Goal: Information Seeking & Learning: Learn about a topic

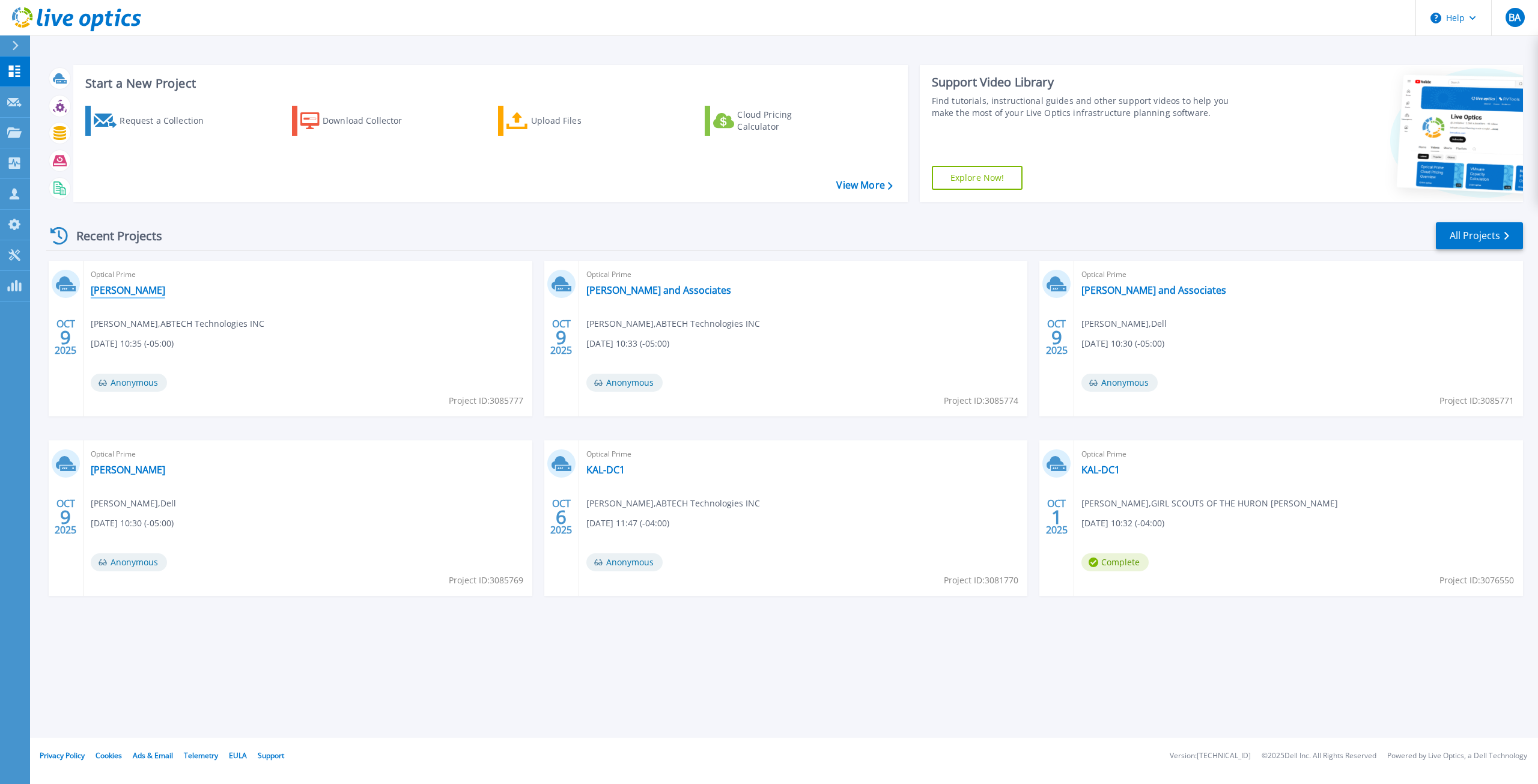
click at [105, 290] on link "[PERSON_NAME]" at bounding box center [127, 290] width 74 height 12
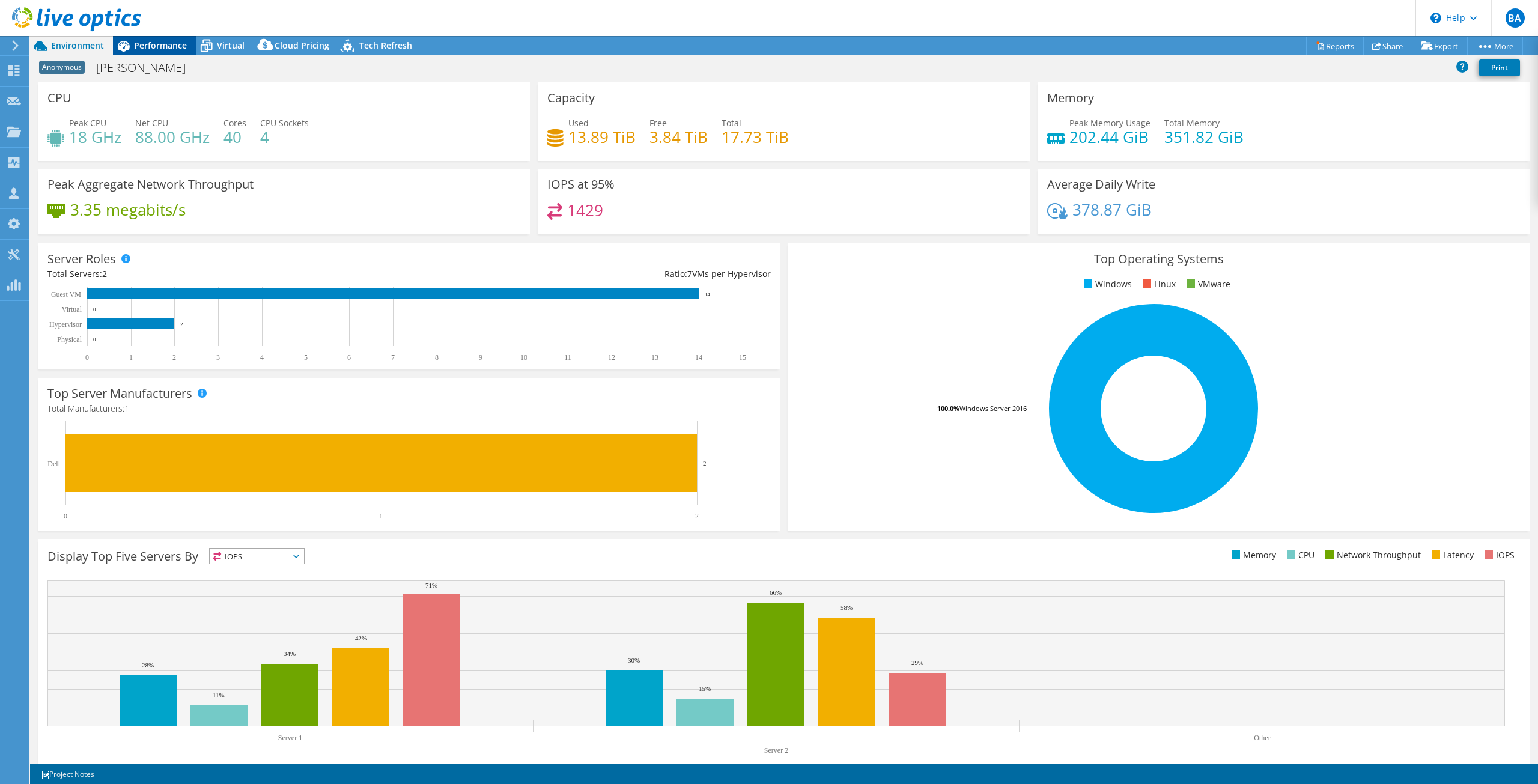
click at [164, 50] on span "Performance" at bounding box center [160, 45] width 53 height 12
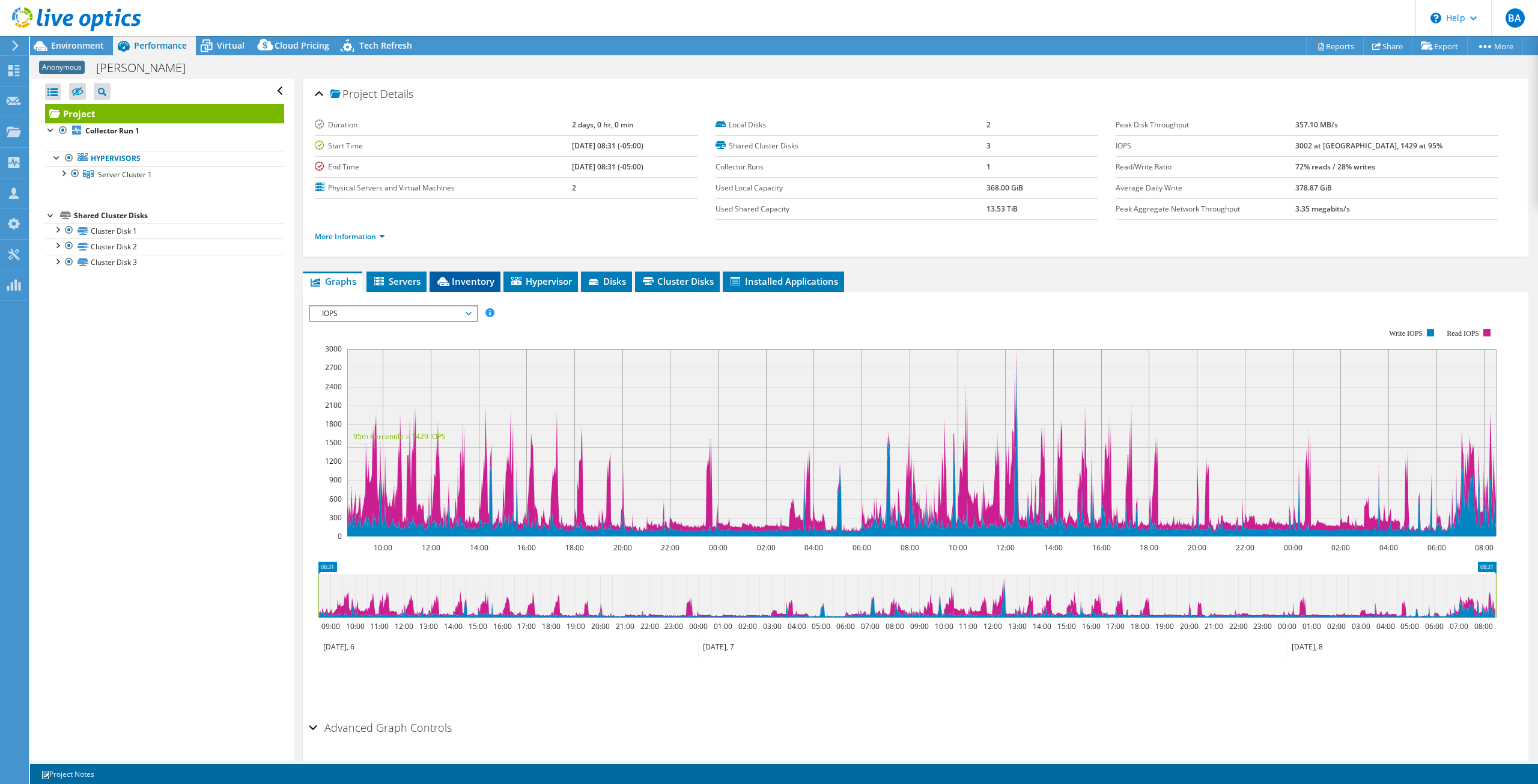
click at [460, 275] on span "Inventory" at bounding box center [465, 281] width 59 height 12
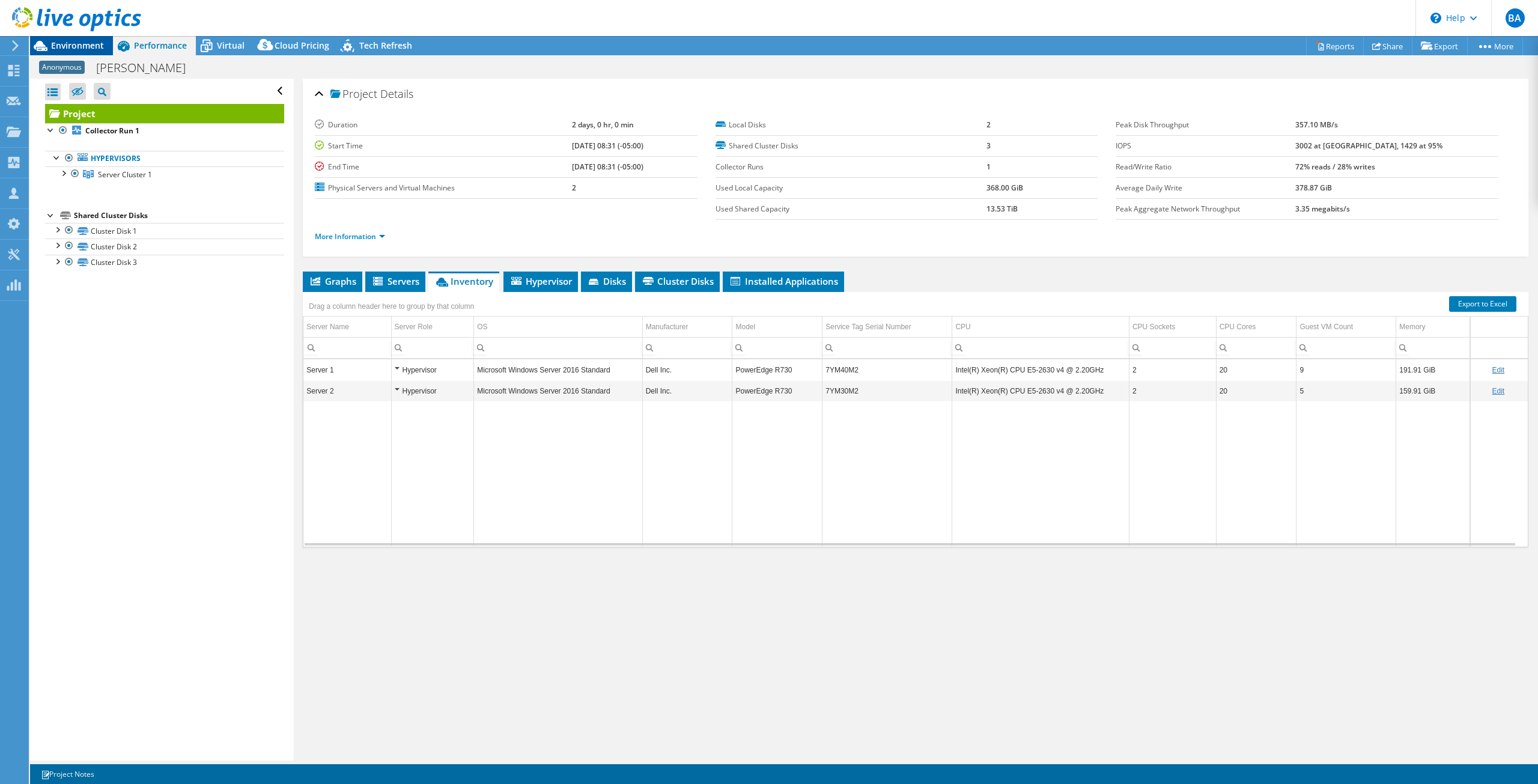
click at [68, 45] on span "Environment" at bounding box center [77, 45] width 53 height 12
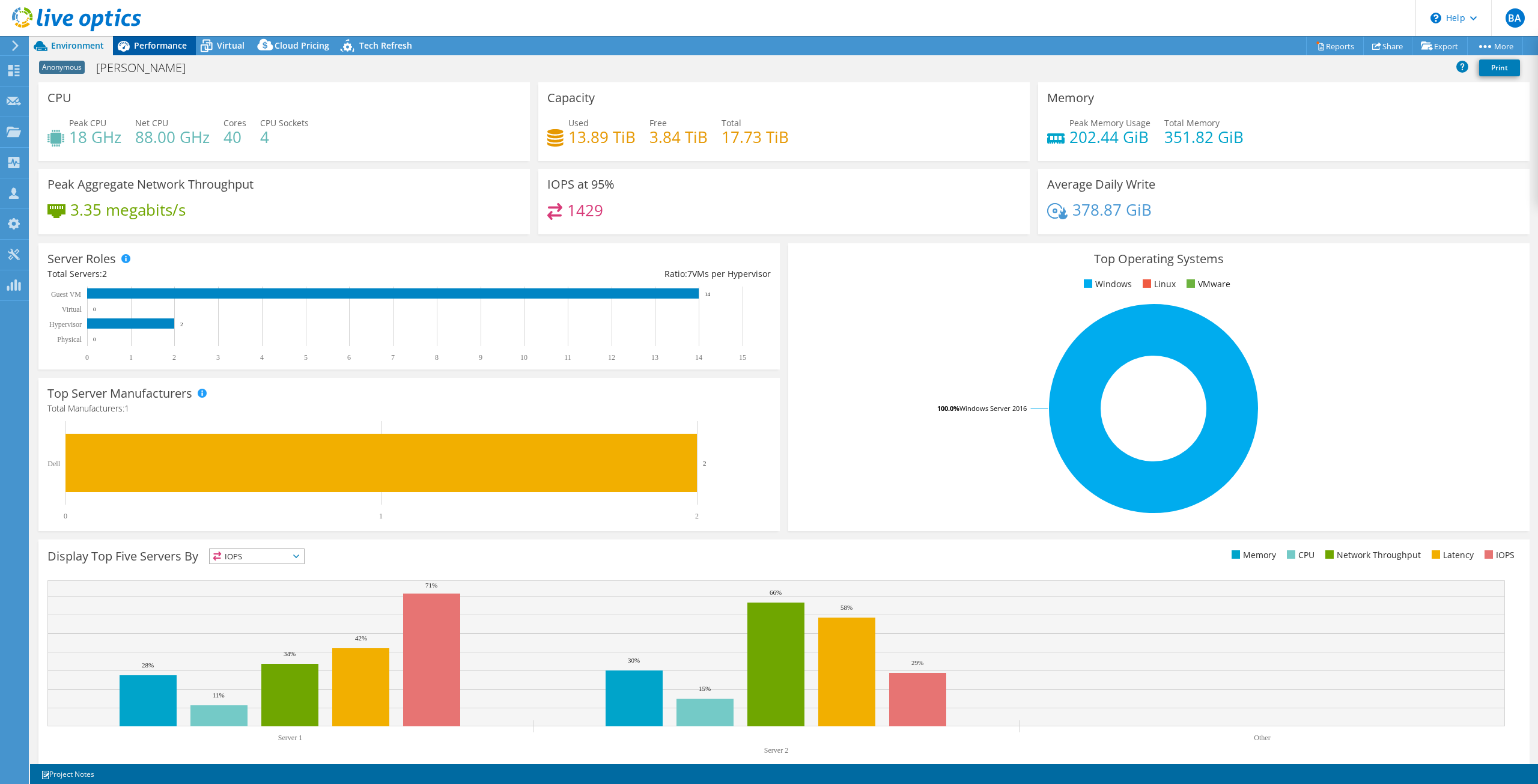
click at [154, 42] on span "Performance" at bounding box center [160, 45] width 53 height 12
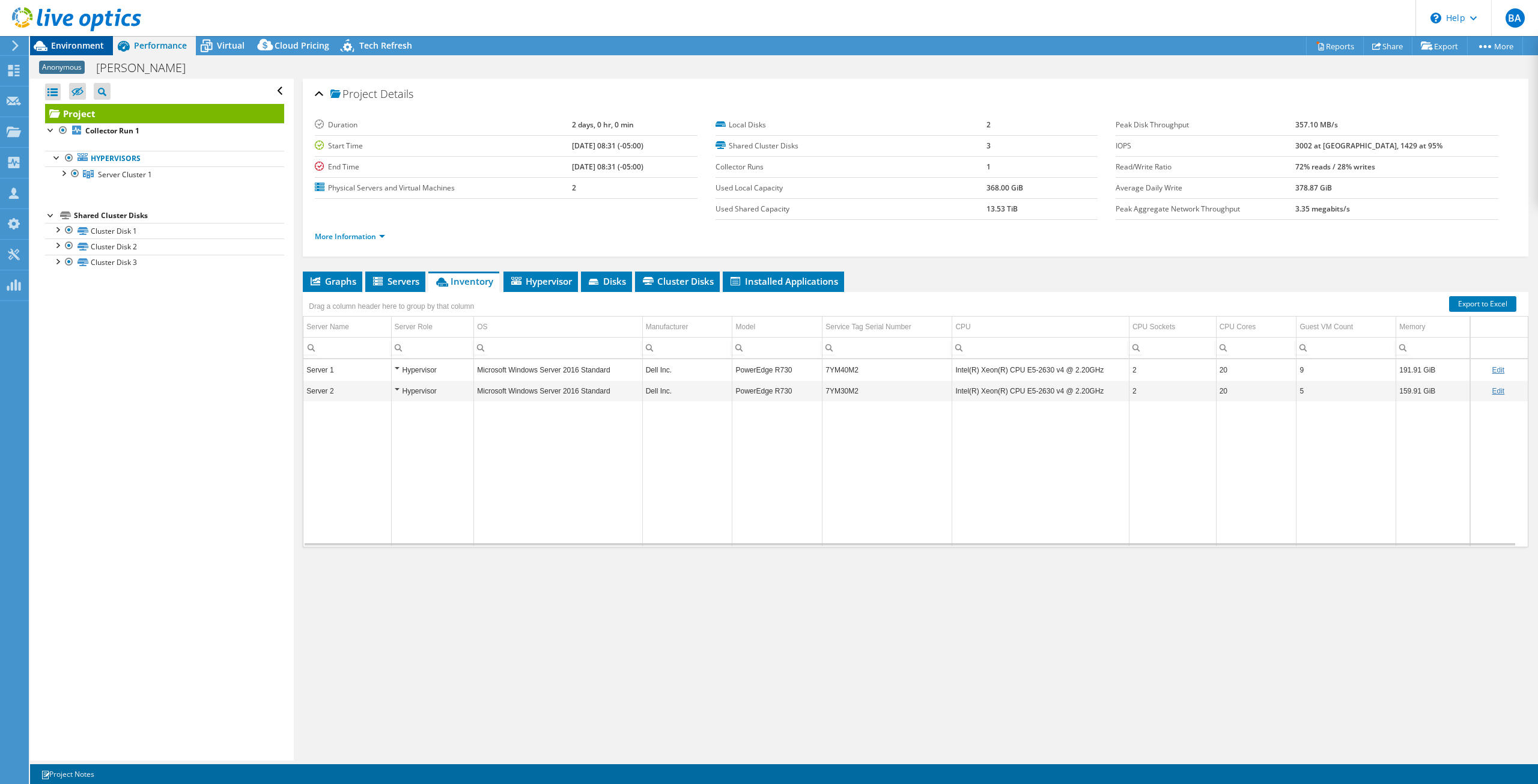
click at [89, 42] on span "Environment" at bounding box center [77, 45] width 53 height 12
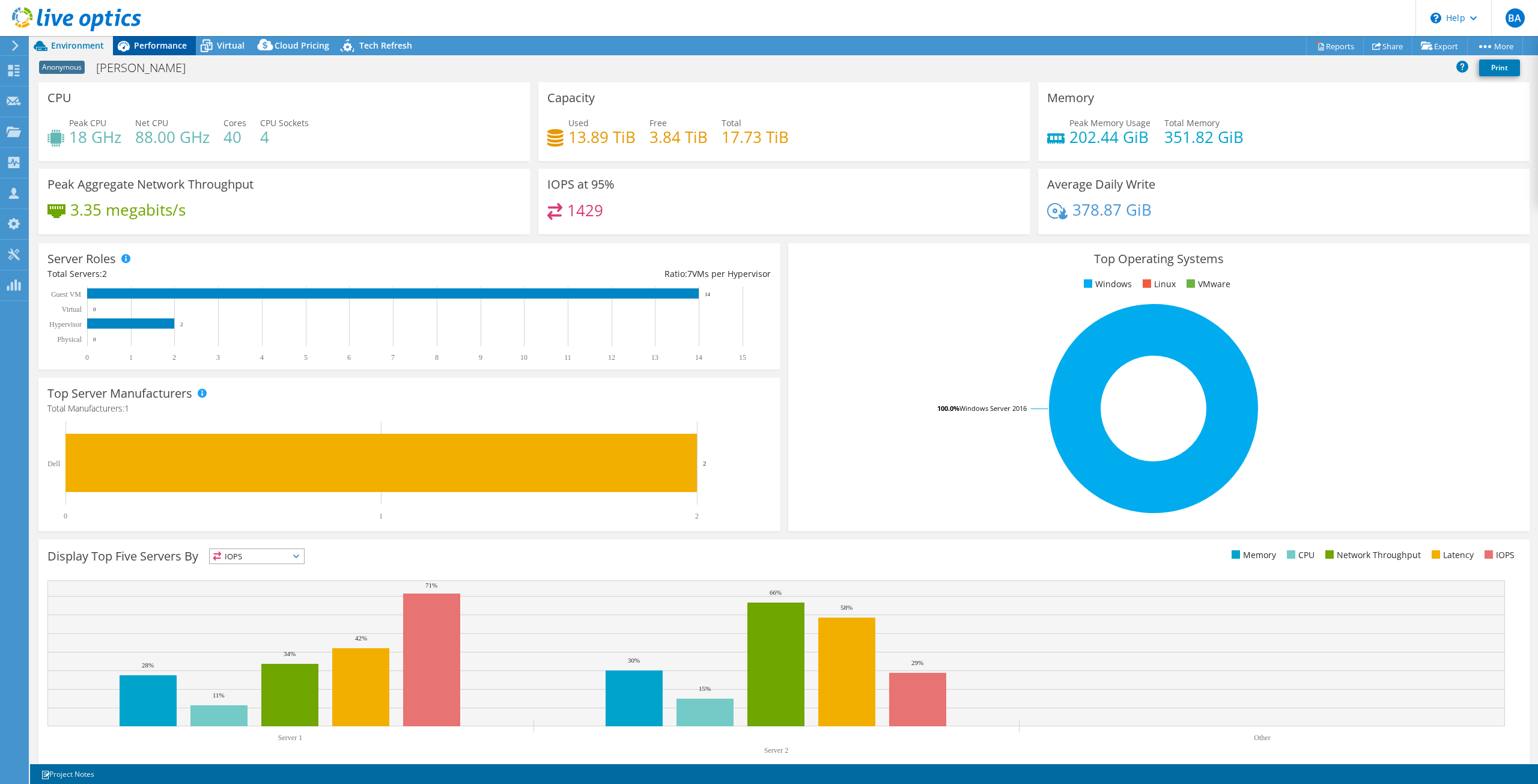
click at [184, 42] on span "Performance" at bounding box center [160, 45] width 53 height 12
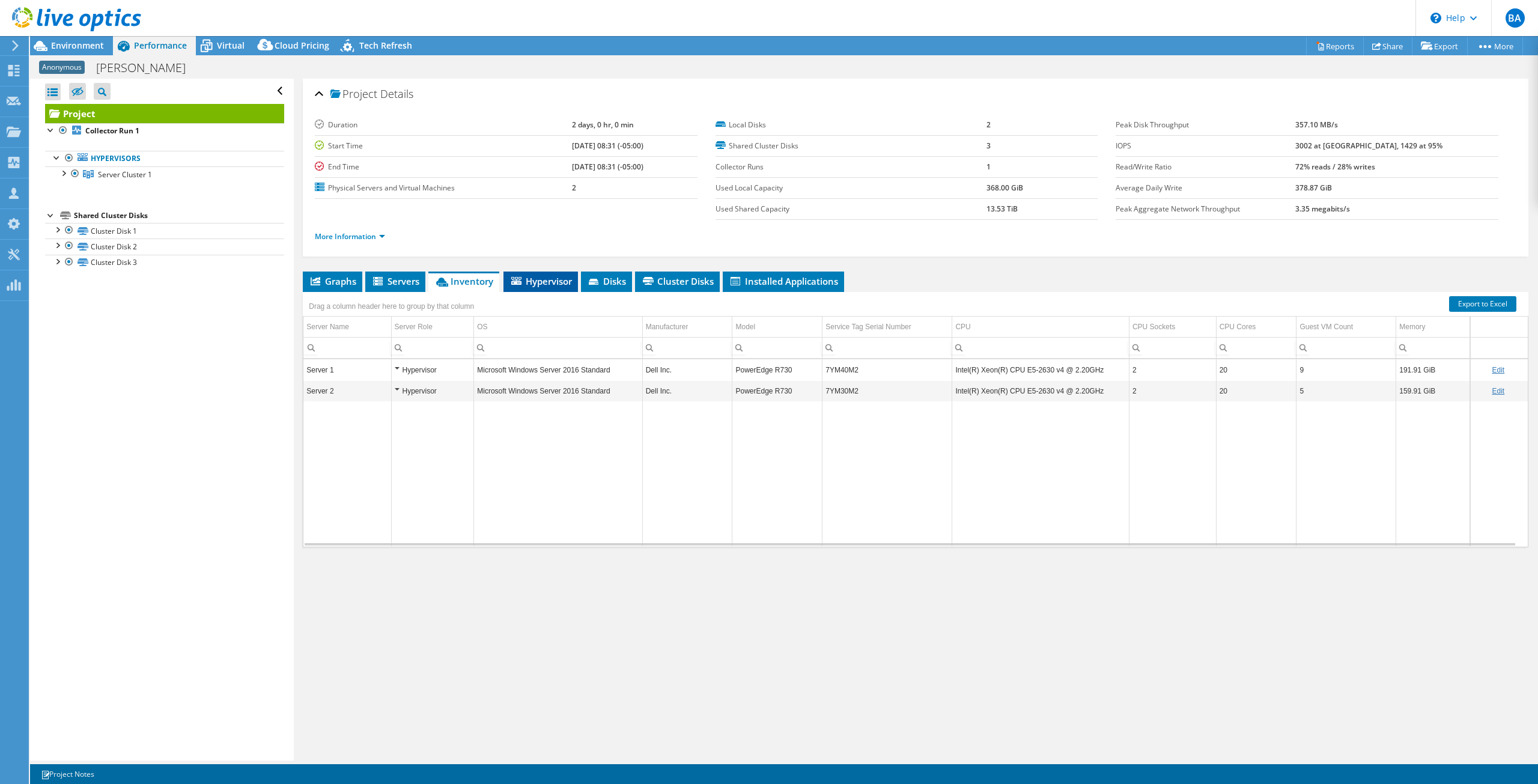
click at [558, 279] on span "Hypervisor" at bounding box center [540, 281] width 63 height 12
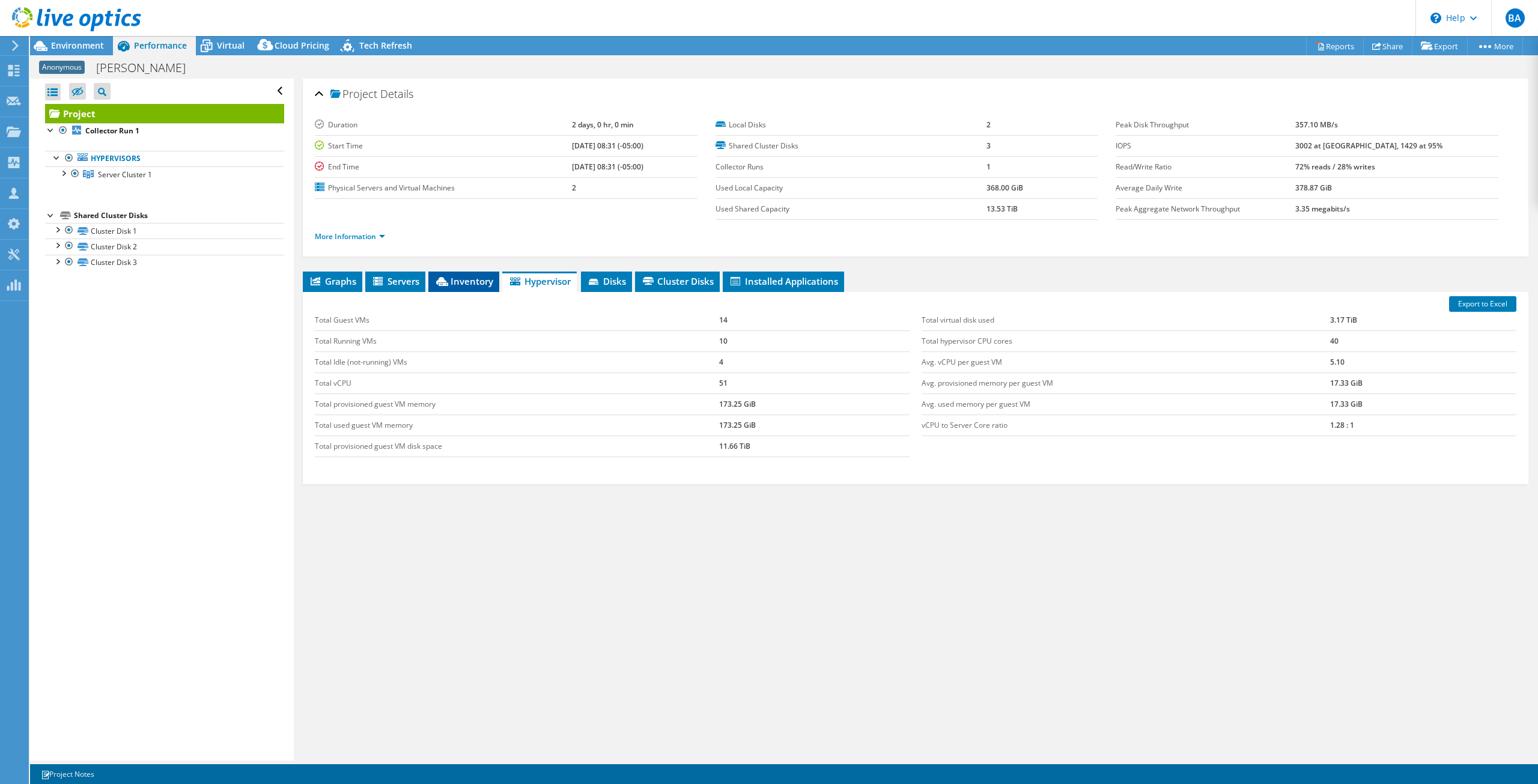
click at [461, 283] on span "Inventory" at bounding box center [463, 281] width 59 height 12
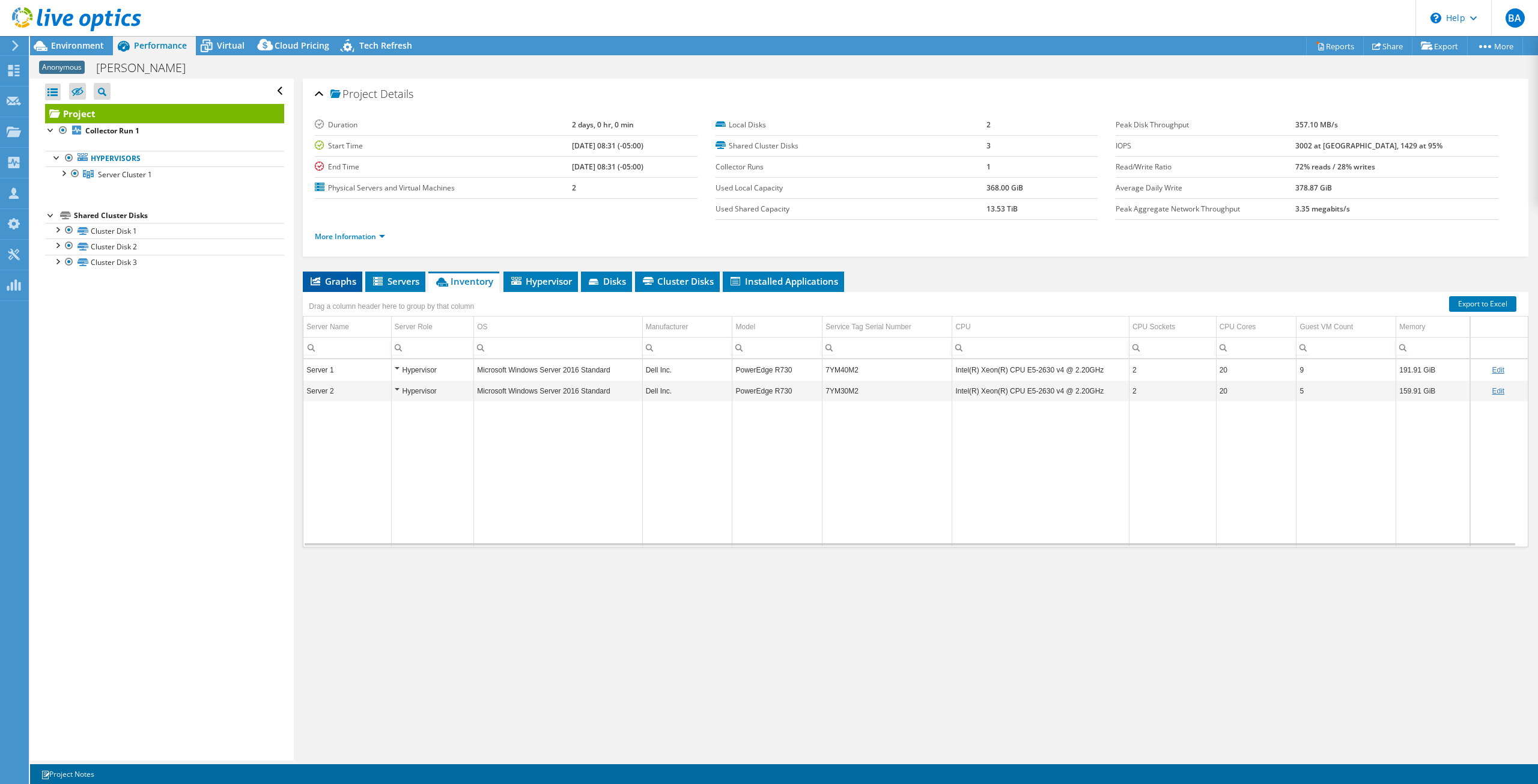
click at [329, 272] on li "Graphs" at bounding box center [333, 281] width 60 height 20
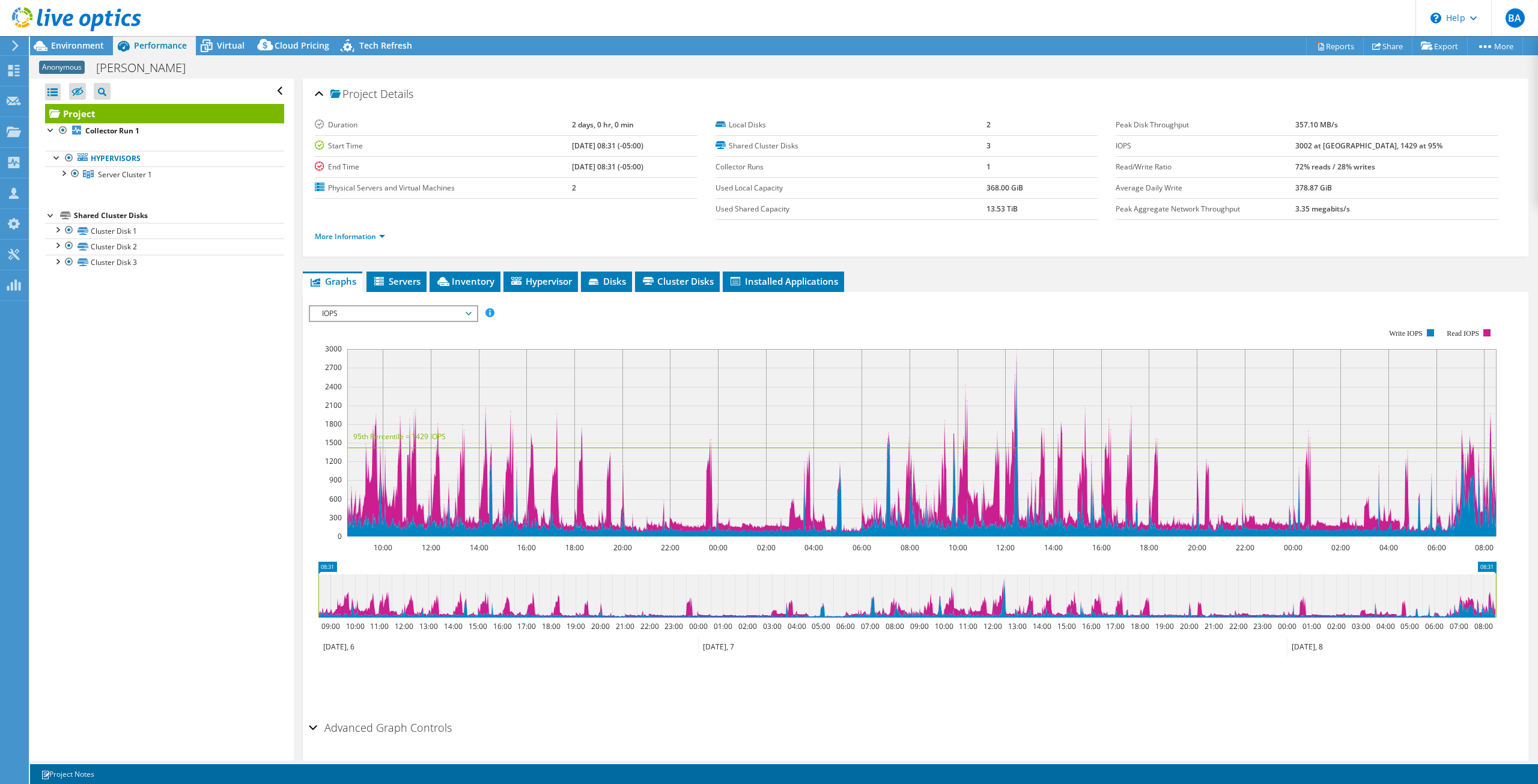
click at [472, 317] on span "IOPS" at bounding box center [393, 313] width 167 height 14
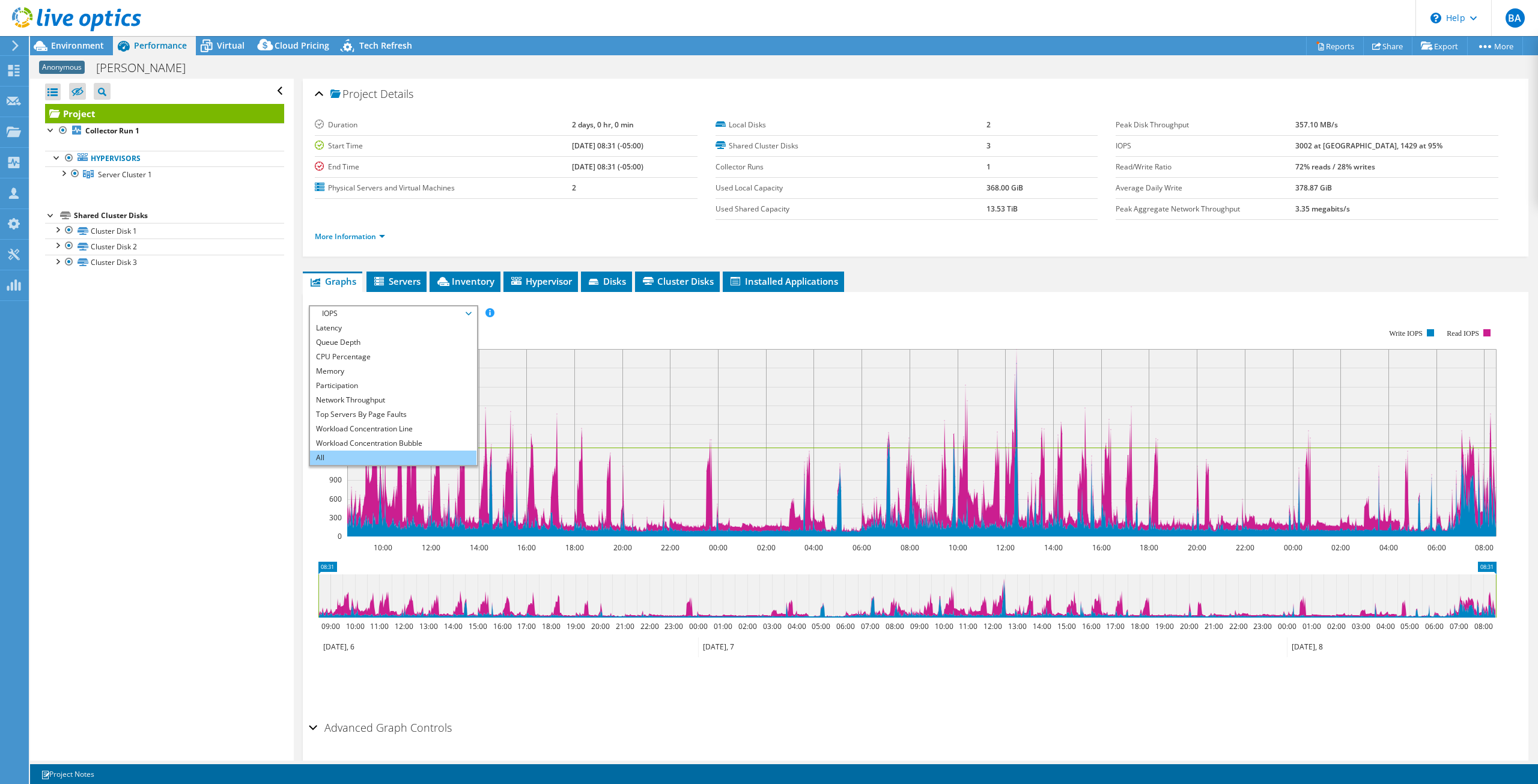
click at [364, 451] on li "All" at bounding box center [393, 457] width 167 height 14
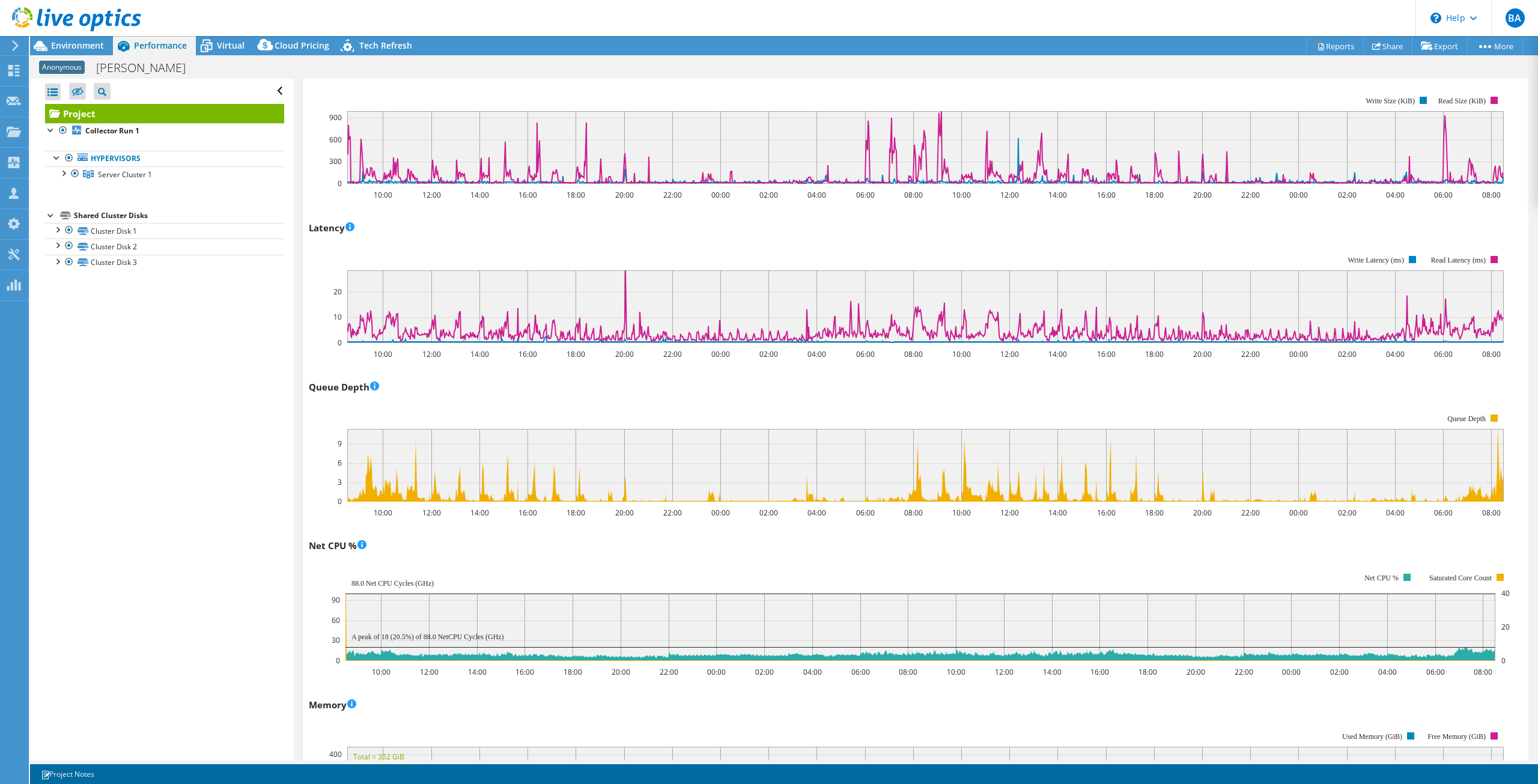
scroll to position [600, 0]
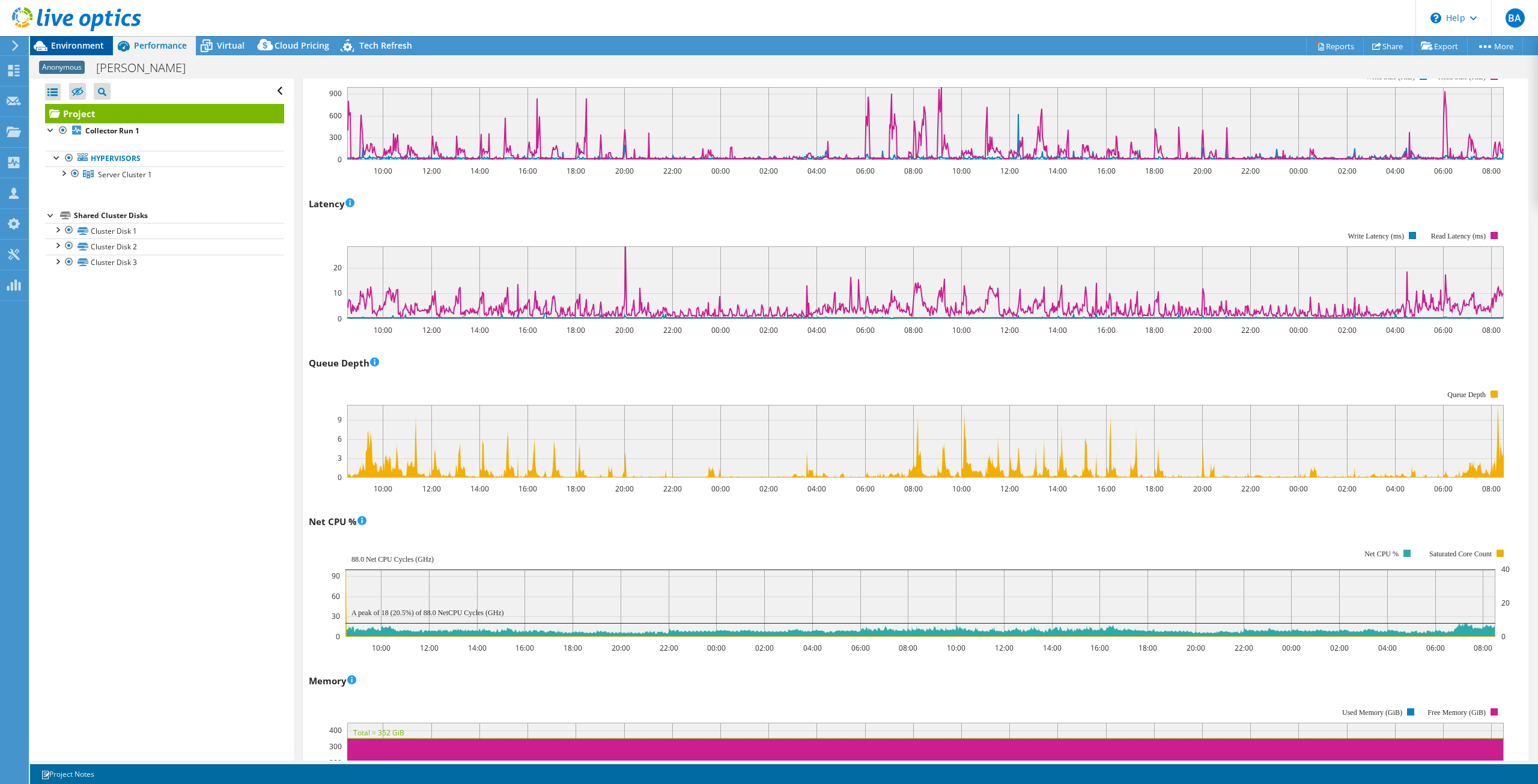
click at [94, 49] on span "Environment" at bounding box center [77, 45] width 53 height 12
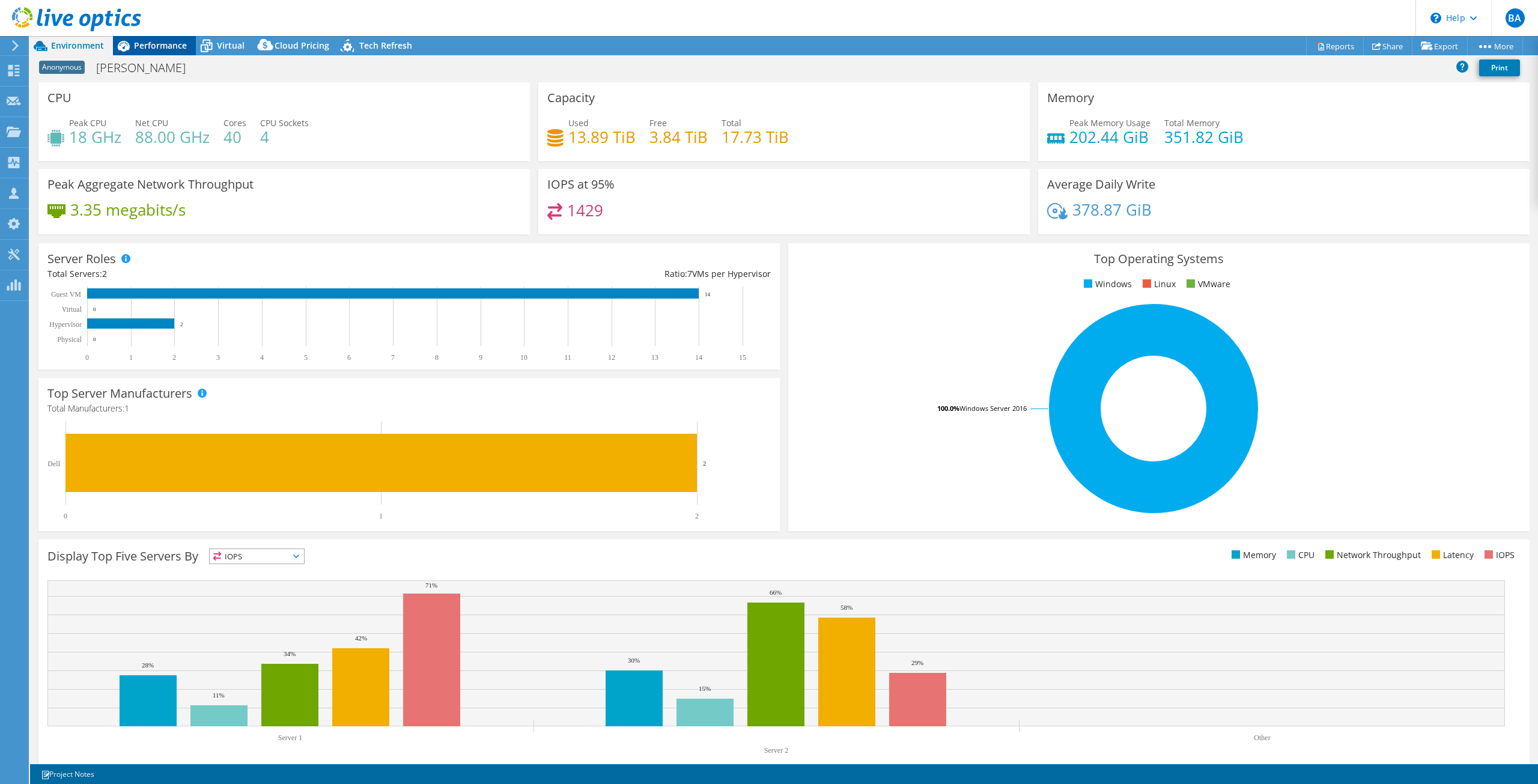
click at [149, 45] on span "Performance" at bounding box center [160, 45] width 53 height 12
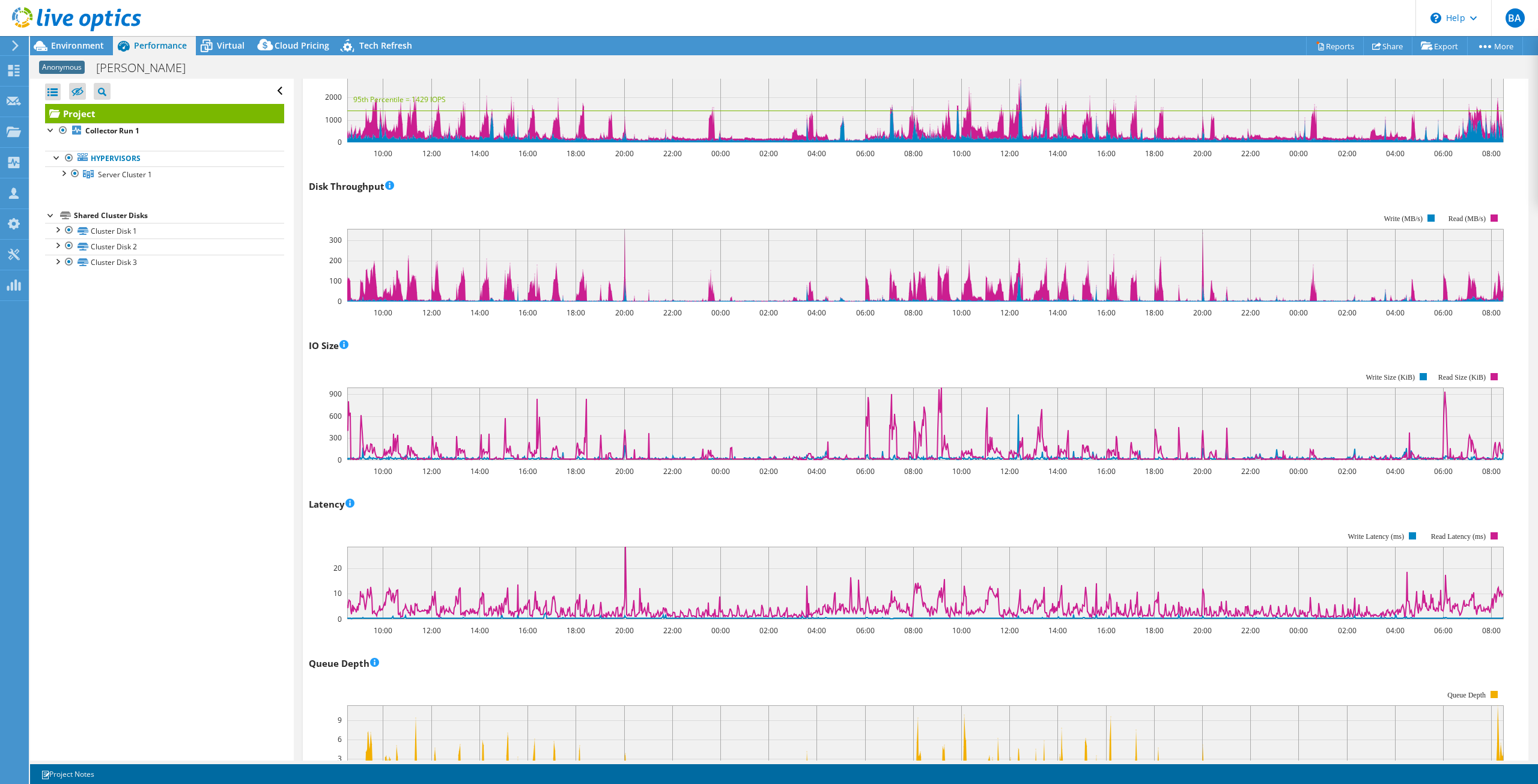
scroll to position [0, 0]
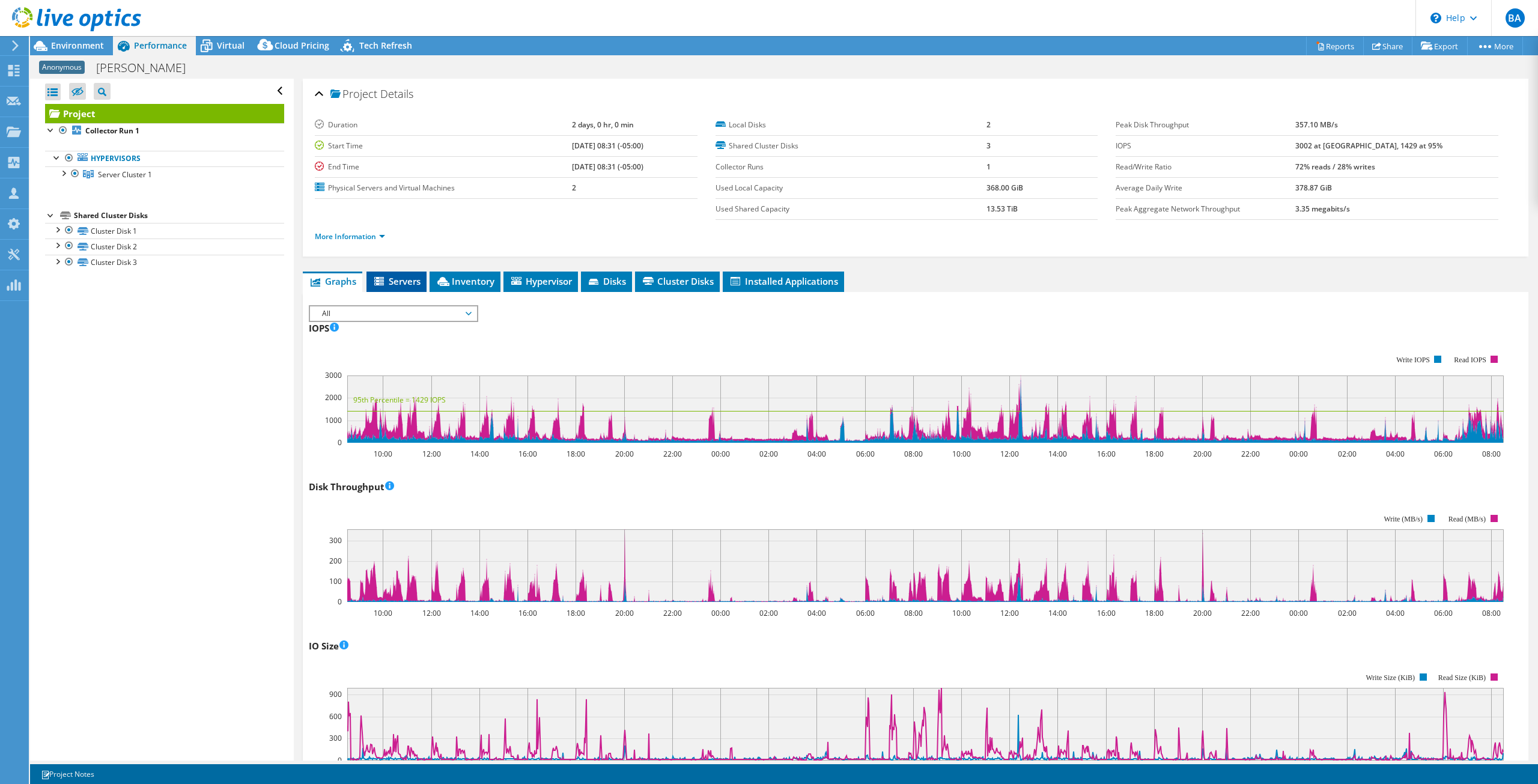
click at [420, 286] on span "Servers" at bounding box center [397, 281] width 48 height 12
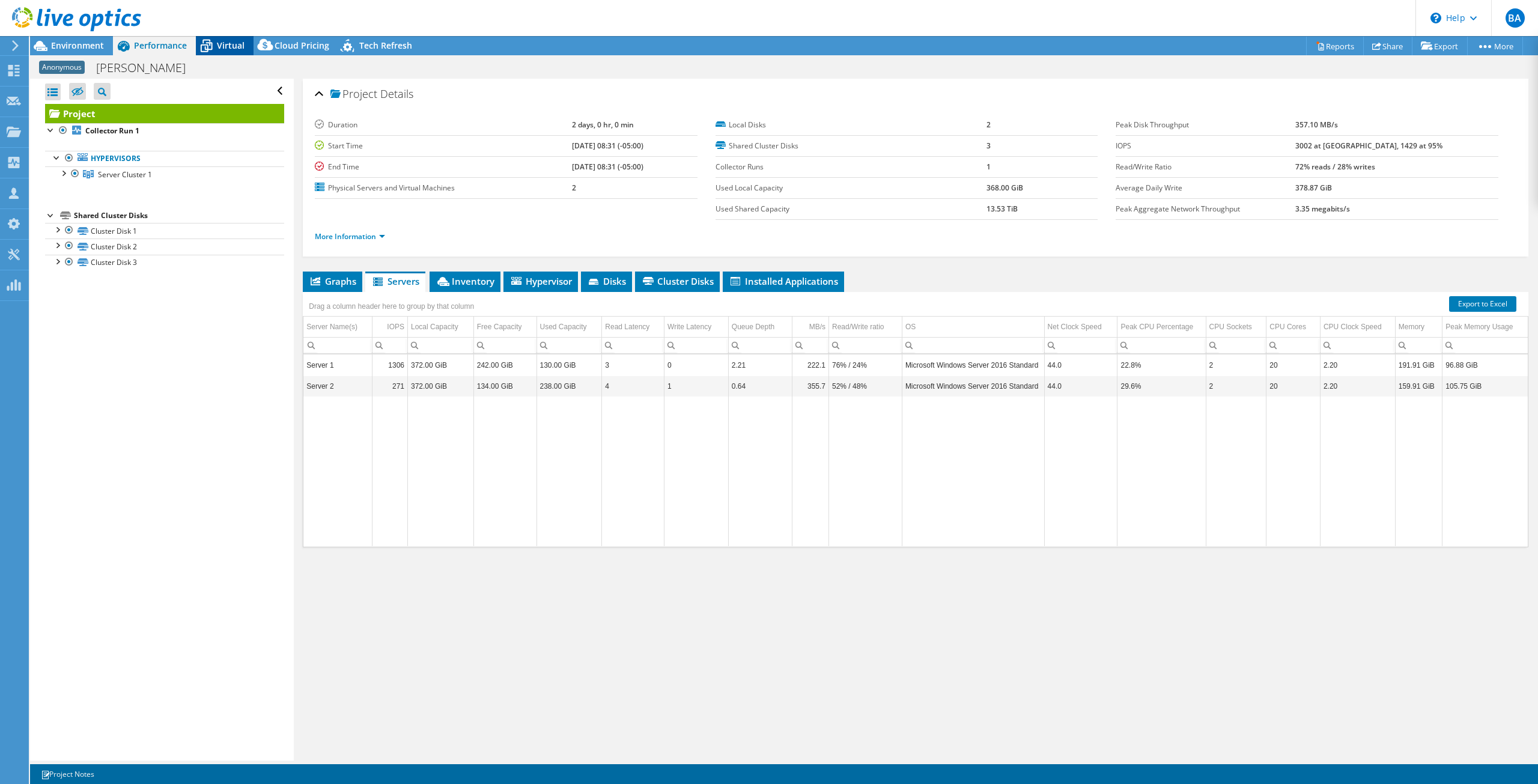
click at [229, 45] on span "Virtual" at bounding box center [230, 45] width 28 height 12
